Goal: Transaction & Acquisition: Purchase product/service

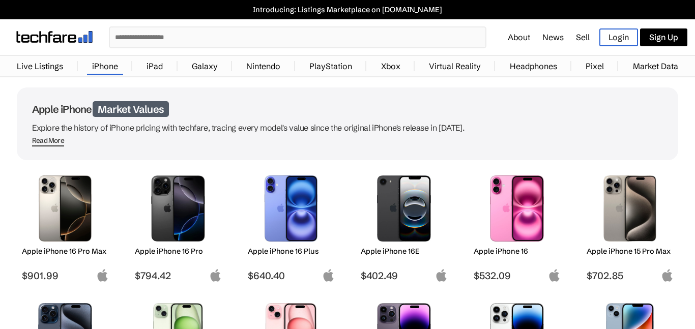
click at [169, 276] on span "$794.42" at bounding box center [178, 276] width 87 height 12
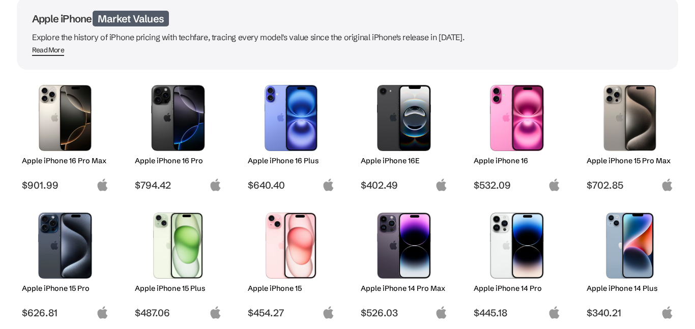
scroll to position [81, 0]
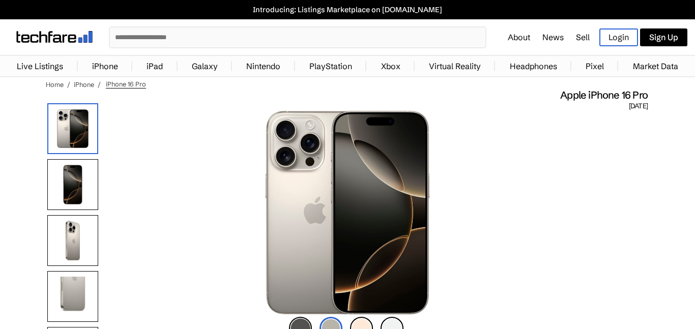
scroll to position [2, 0]
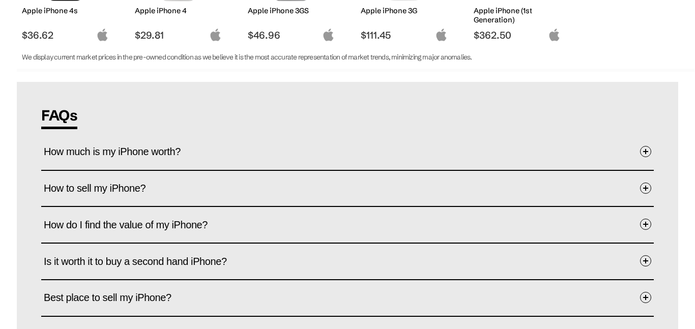
scroll to position [1136, 0]
click at [199, 148] on button "How much is my iPhone worth?" at bounding box center [347, 151] width 607 height 31
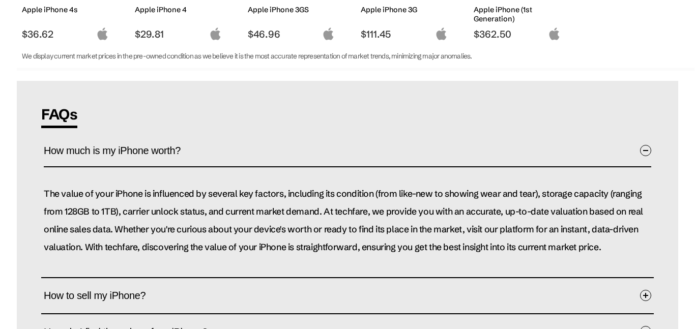
click at [199, 148] on button "How much is my iPhone worth?" at bounding box center [347, 152] width 607 height 32
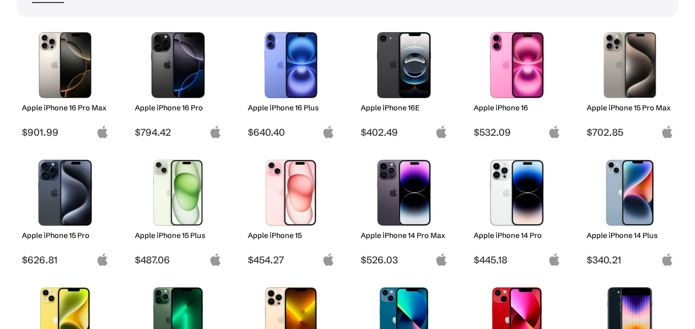
scroll to position [154, 0]
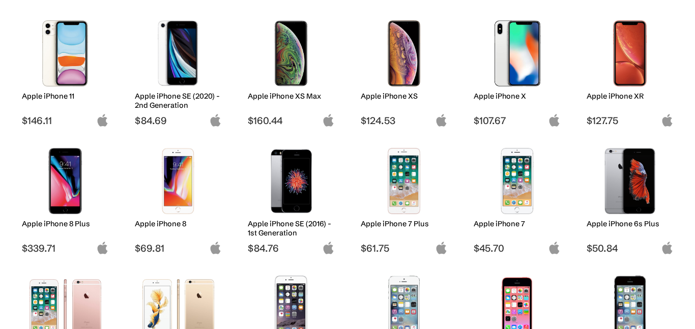
scroll to position [669, 0]
